Goal: Task Accomplishment & Management: Manage account settings

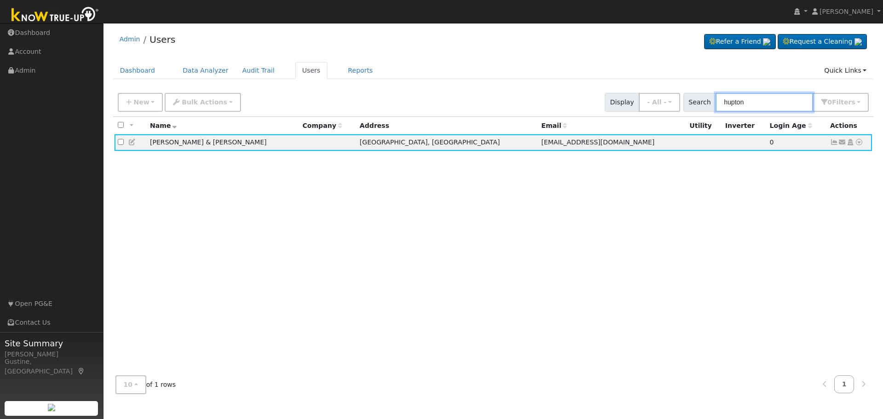
click at [765, 100] on input "hupton" at bounding box center [763, 102] width 97 height 19
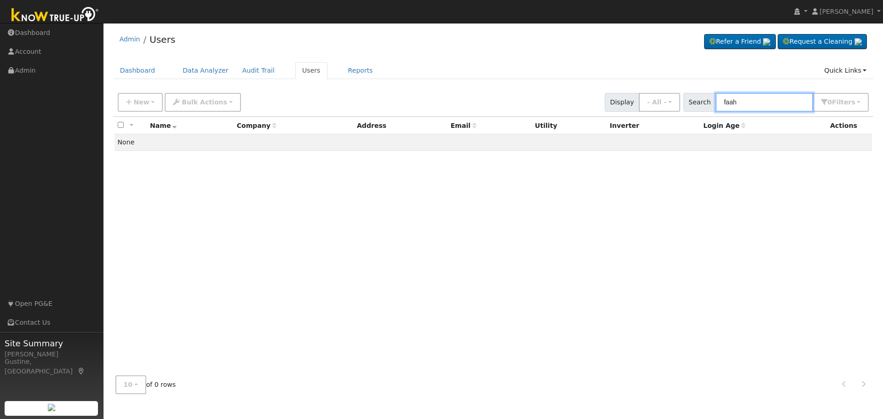
click at [770, 101] on input "faah" at bounding box center [763, 102] width 97 height 19
paste input "[PERSON_NAME]"
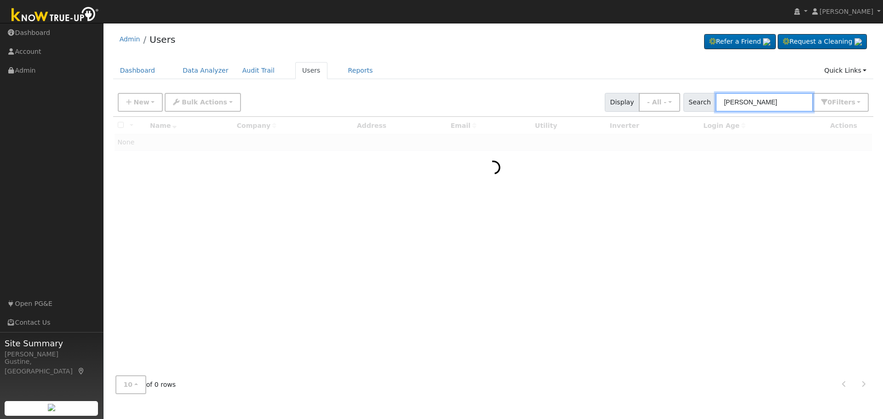
drag, startPoint x: 745, startPoint y: 105, endPoint x: 285, endPoint y: 85, distance: 460.1
click at [353, 88] on div "Admin Users Refer a Friend Request a Cleaning" at bounding box center [493, 214] width 770 height 373
type input "[PERSON_NAME]"
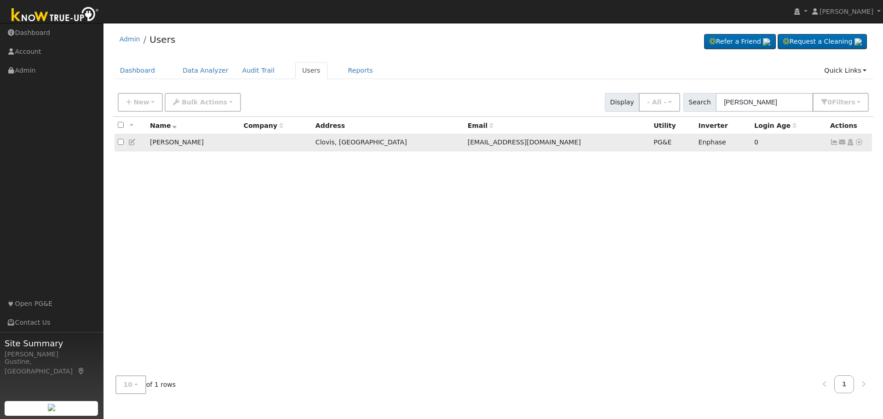
click at [832, 140] on icon at bounding box center [834, 142] width 8 height 6
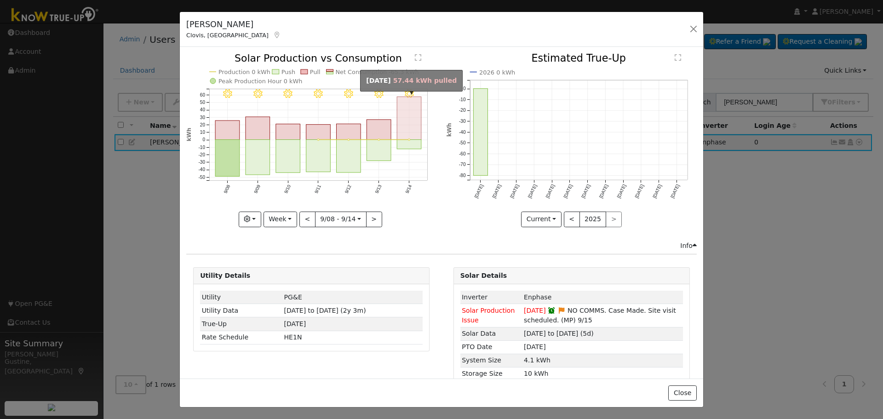
click at [408, 123] on rect "onclick=""" at bounding box center [409, 118] width 24 height 43
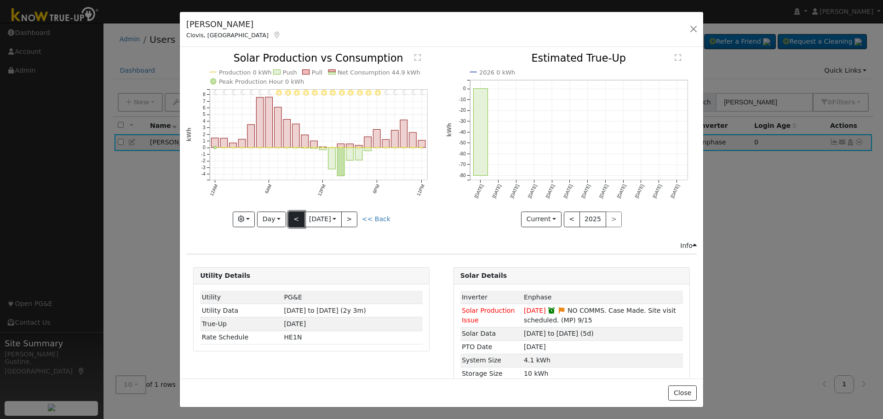
click at [299, 215] on button "<" at bounding box center [296, 219] width 16 height 16
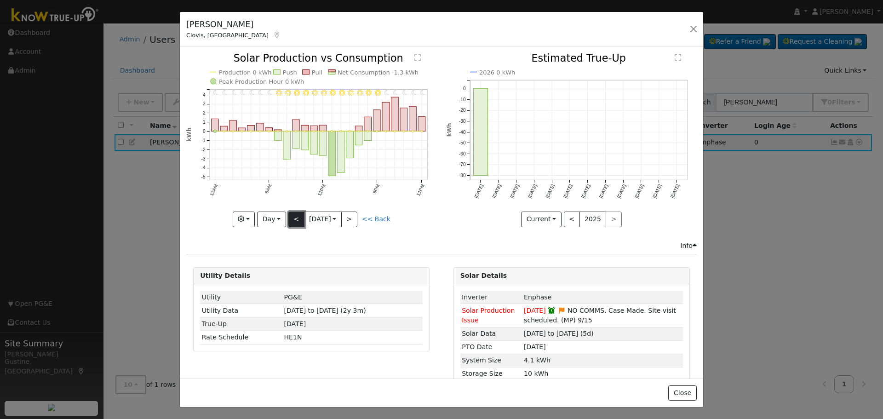
click at [299, 215] on button "<" at bounding box center [296, 219] width 16 height 16
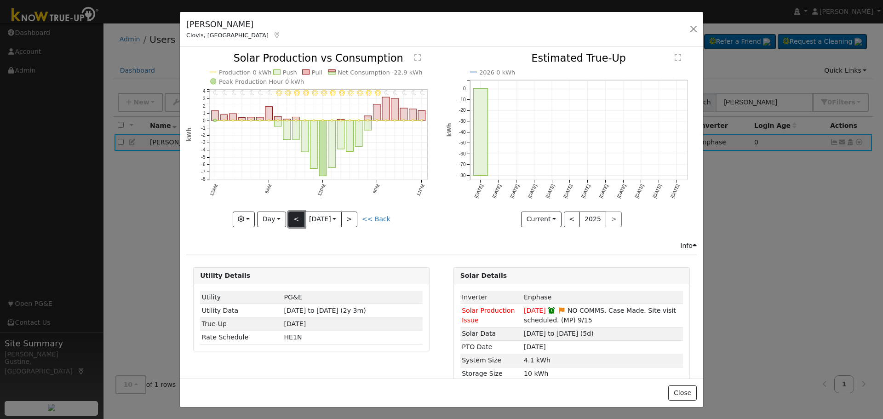
click at [299, 215] on button "<" at bounding box center [296, 219] width 16 height 16
click at [296, 222] on button "<" at bounding box center [296, 219] width 16 height 16
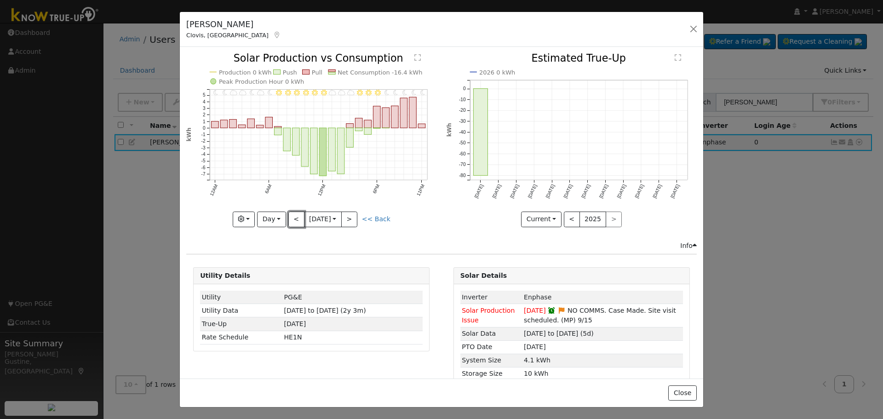
click at [294, 212] on button "<" at bounding box center [296, 219] width 16 height 16
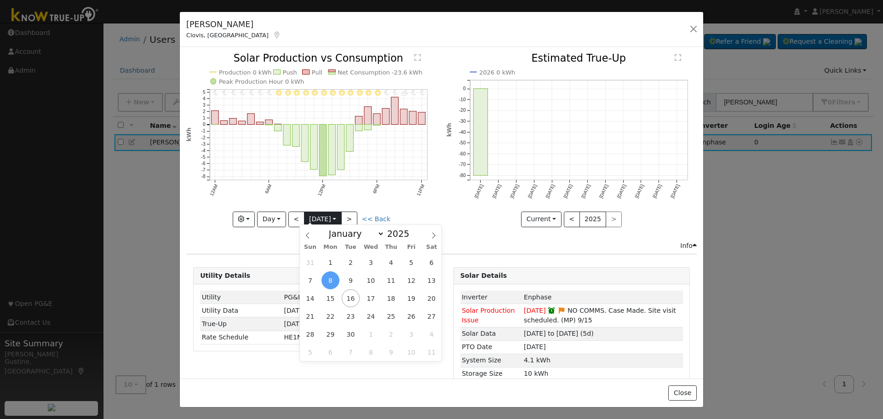
click at [311, 221] on body "[PERSON_NAME] [PERSON_NAME] Profile My Company Help Center Terms Of Service See…" at bounding box center [441, 221] width 883 height 396
click at [353, 212] on button ">" at bounding box center [349, 219] width 16 height 16
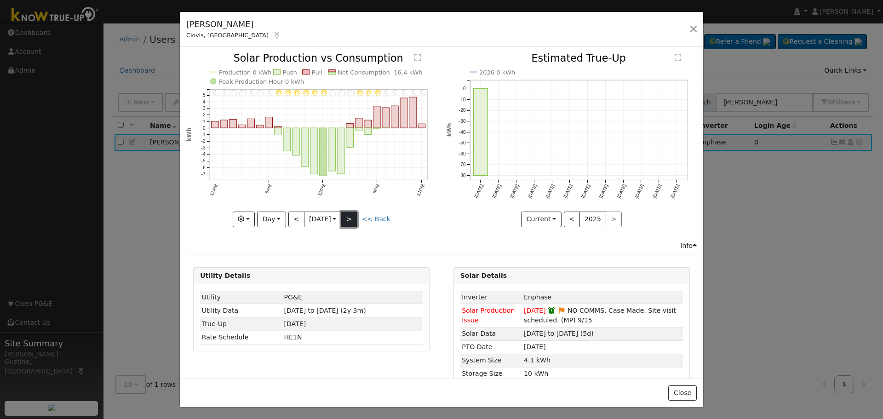
click at [353, 212] on button ">" at bounding box center [349, 219] width 16 height 16
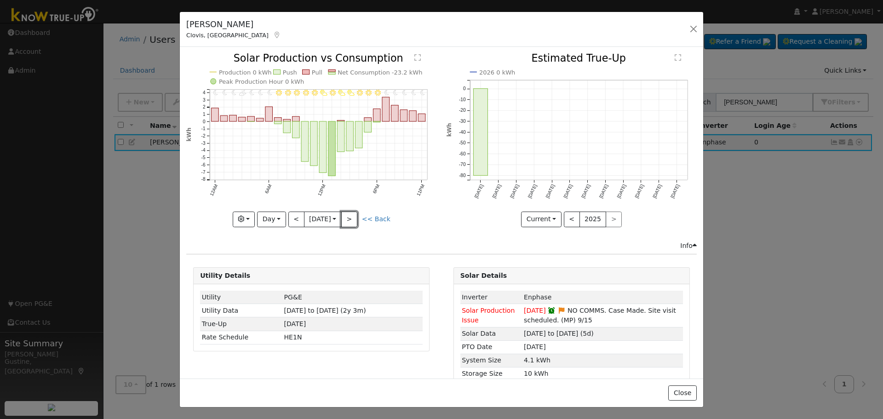
click at [353, 213] on button ">" at bounding box center [349, 219] width 16 height 16
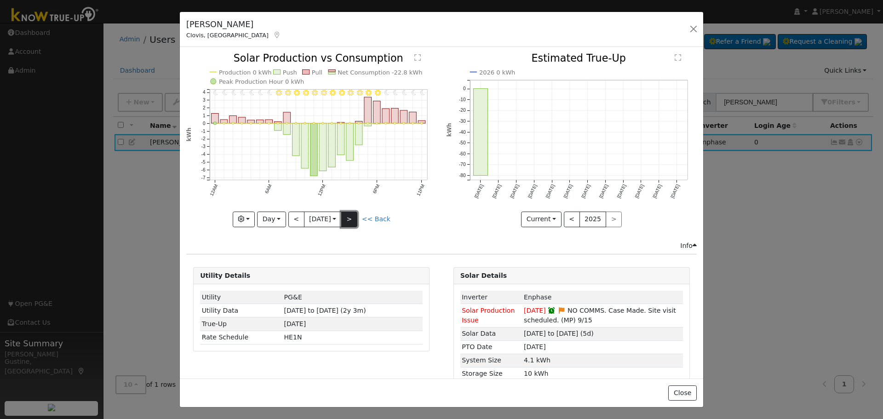
click at [353, 212] on button ">" at bounding box center [349, 219] width 16 height 16
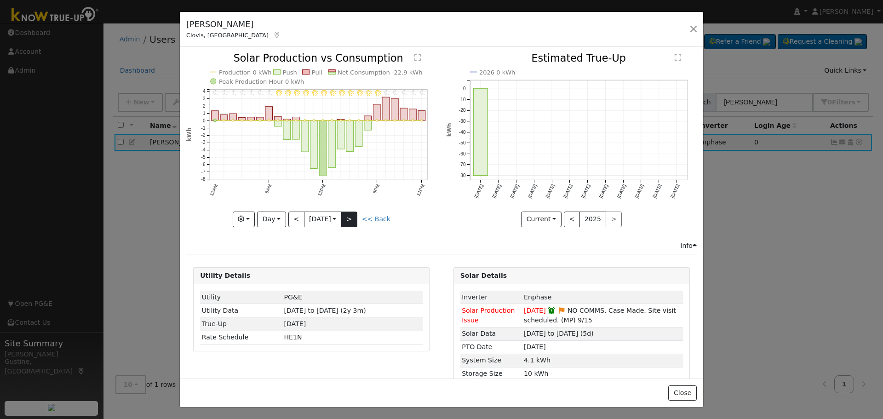
click at [356, 210] on div "11PM - Clear 10PM - Clear 9PM - Clear 8PM - Clear 7PM - Clear 6PM - Clear 5PM -…" at bounding box center [311, 139] width 250 height 173
click at [357, 208] on icon "11PM - Clear 10PM - Clear 9PM - Clear 8PM - Clear 7PM - Clear 6PM - Clear 5PM -…" at bounding box center [311, 139] width 250 height 172
click at [353, 213] on button ">" at bounding box center [349, 219] width 16 height 16
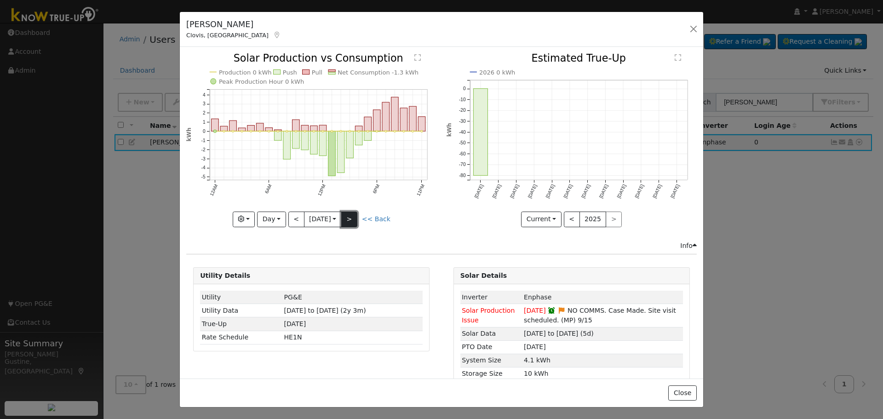
click at [353, 213] on button ">" at bounding box center [349, 219] width 16 height 16
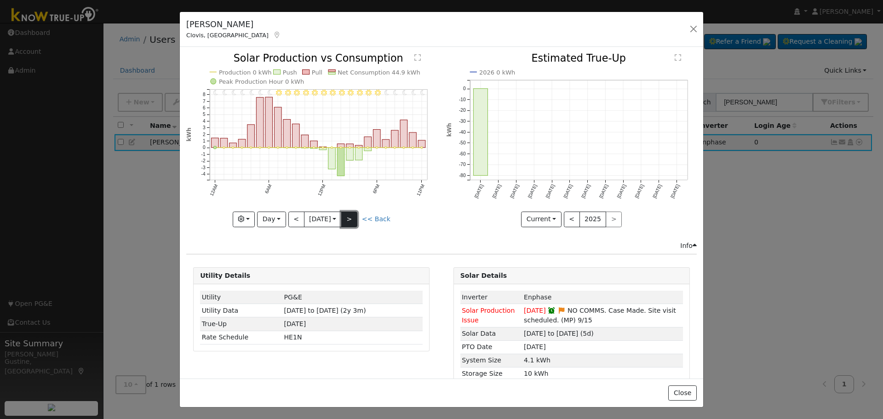
click at [353, 213] on button ">" at bounding box center [349, 219] width 16 height 16
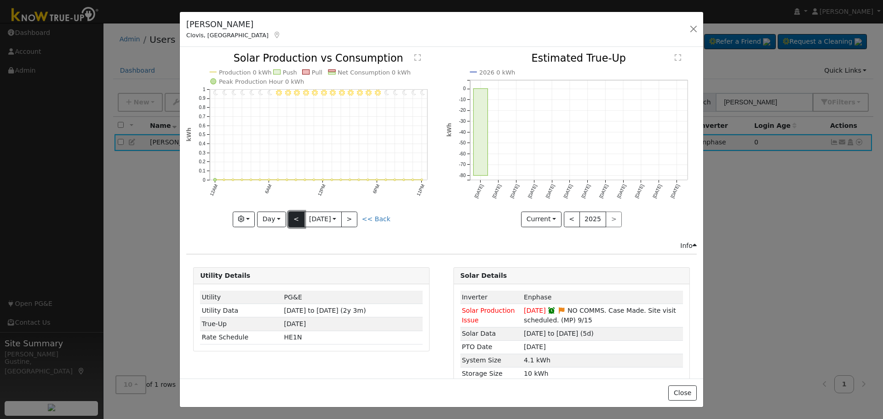
click at [291, 215] on button "<" at bounding box center [296, 219] width 16 height 16
type input "[DATE]"
